Goal: Task Accomplishment & Management: Use online tool/utility

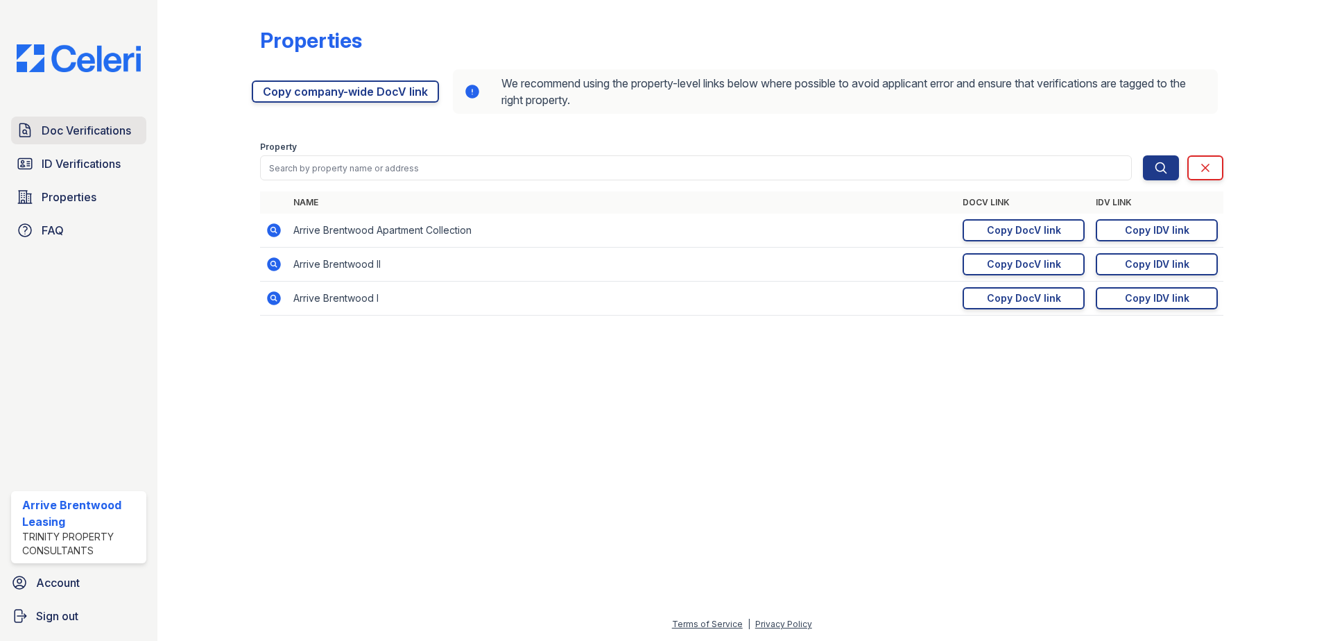
click at [58, 130] on span "Doc Verifications" at bounding box center [86, 130] width 89 height 17
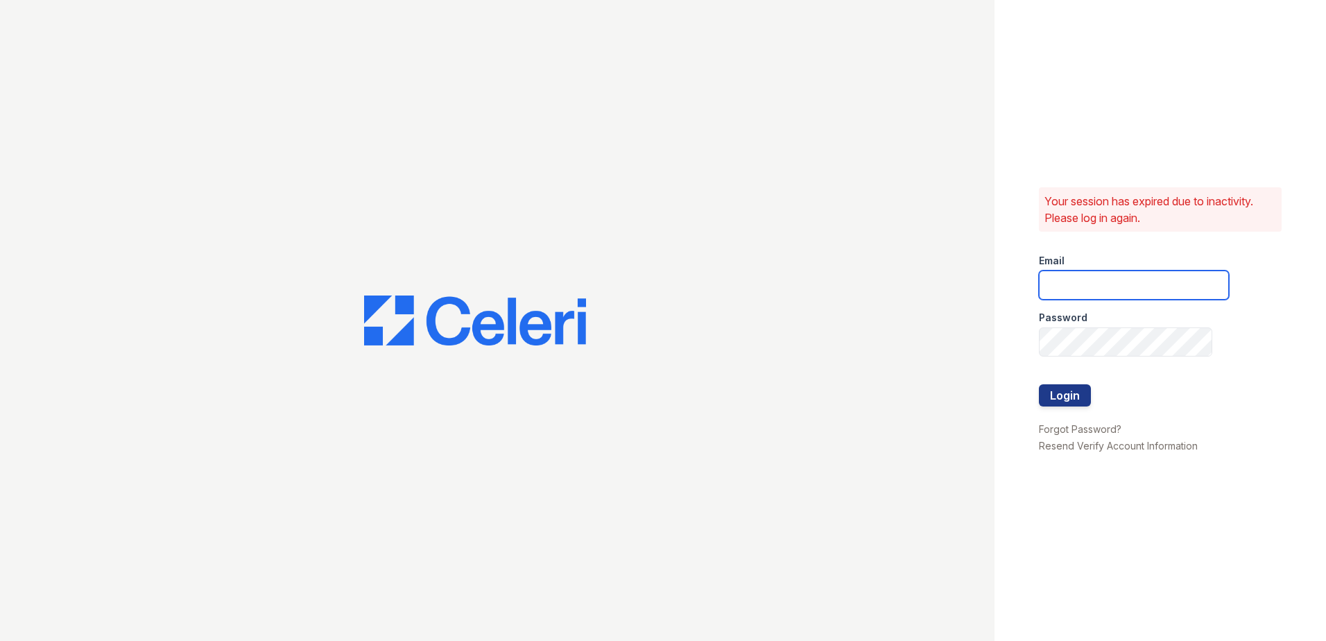
type input "arrivebrentwood@trinity-pm.com"
click at [1067, 398] on button "Login" at bounding box center [1065, 395] width 52 height 22
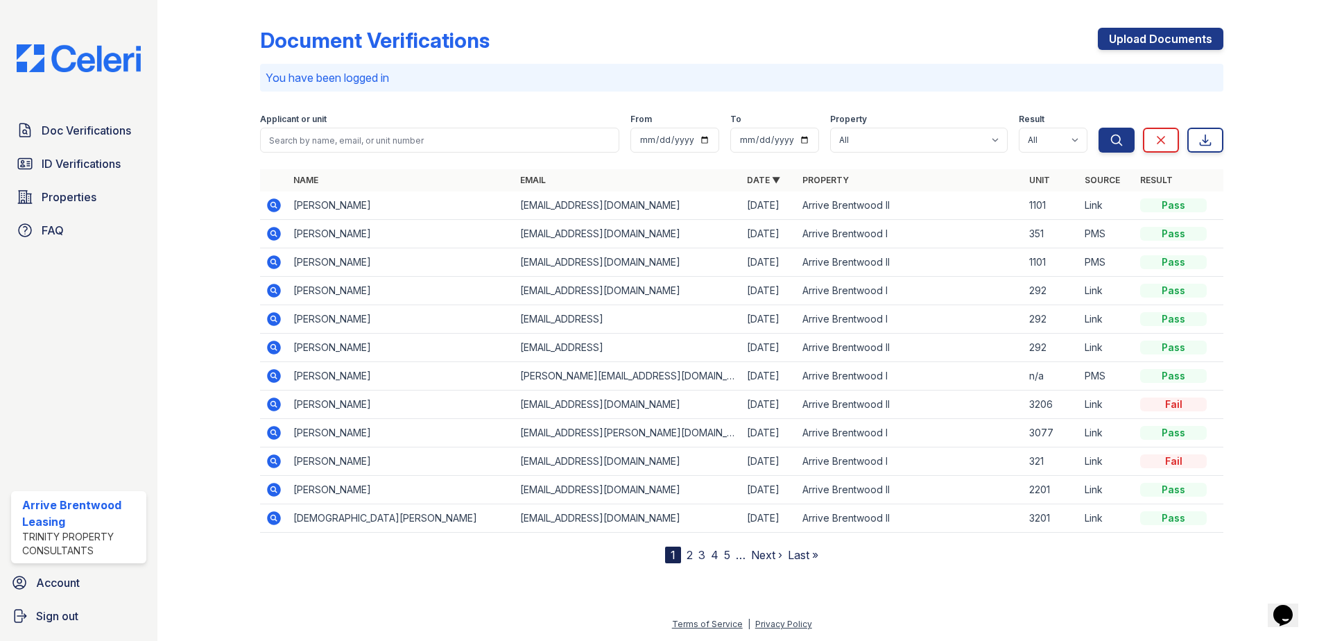
click at [279, 205] on icon at bounding box center [274, 205] width 14 height 14
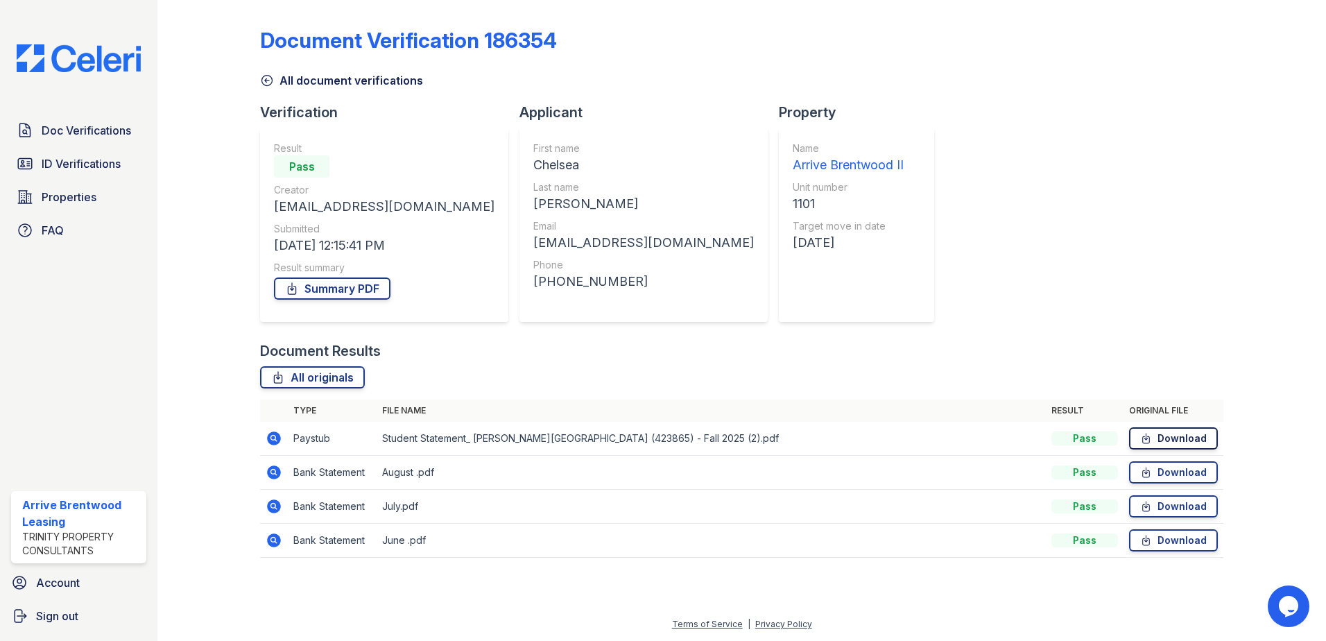
click at [1155, 432] on link "Download" at bounding box center [1173, 438] width 89 height 22
